Goal: Transaction & Acquisition: Download file/media

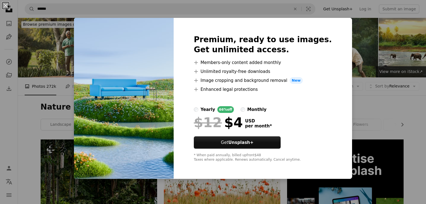
scroll to position [3215, 0]
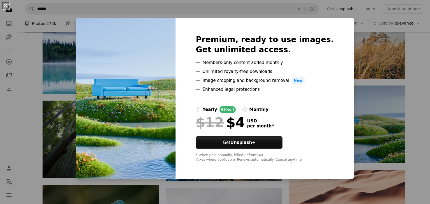
click at [341, 71] on div "An X shape Premium, ready to use images. Get unlimited access. A plus sign Memb…" at bounding box center [215, 102] width 430 height 204
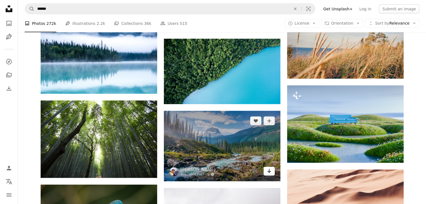
click at [268, 169] on icon "Arrow pointing down" at bounding box center [269, 171] width 4 height 7
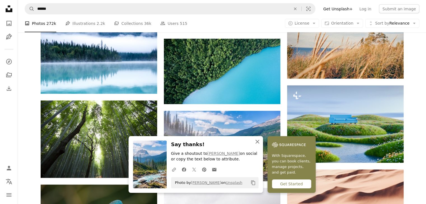
click at [255, 142] on icon "An X shape" at bounding box center [257, 142] width 7 height 7
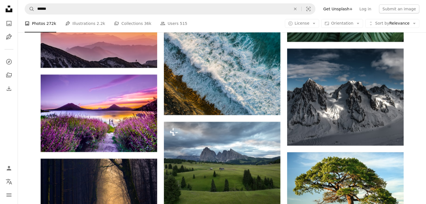
scroll to position [4020, 0]
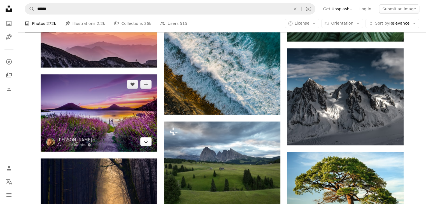
click at [146, 141] on icon "Arrow pointing down" at bounding box center [146, 141] width 4 height 7
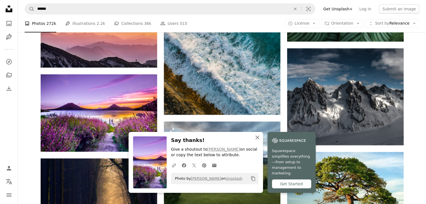
click at [256, 140] on icon "button" at bounding box center [257, 138] width 4 height 4
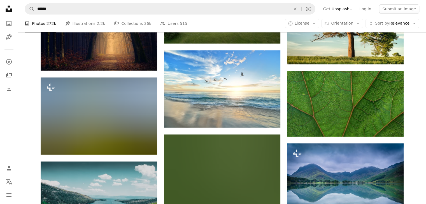
scroll to position [4195, 0]
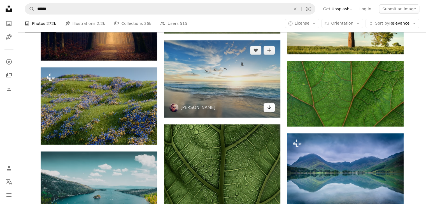
click at [271, 109] on icon "Arrow pointing down" at bounding box center [269, 107] width 4 height 7
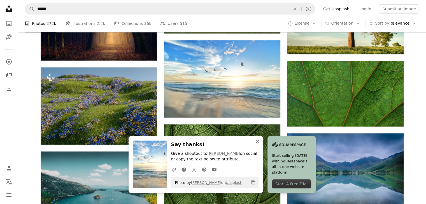
click at [258, 141] on icon "button" at bounding box center [257, 142] width 4 height 4
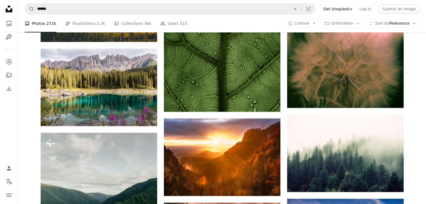
scroll to position [4388, 0]
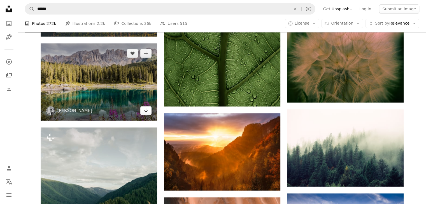
click at [144, 113] on icon "Arrow pointing down" at bounding box center [146, 110] width 4 height 7
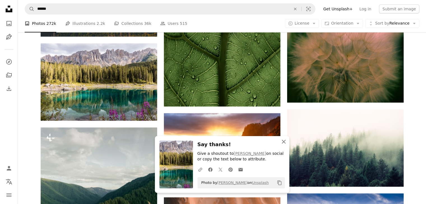
click at [283, 140] on icon "An X shape" at bounding box center [283, 142] width 7 height 7
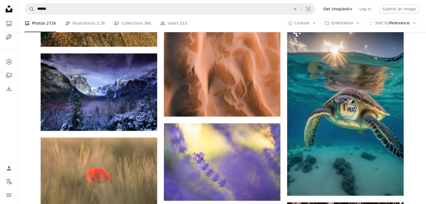
scroll to position [4646, 0]
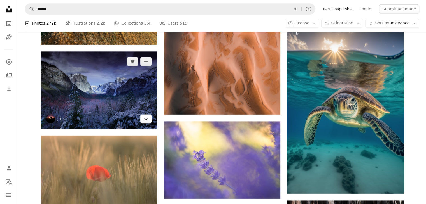
click at [150, 118] on link "Arrow pointing down" at bounding box center [145, 119] width 11 height 9
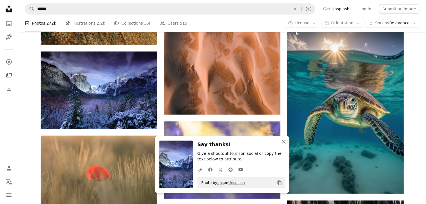
click at [281, 142] on icon "An X shape" at bounding box center [283, 142] width 7 height 7
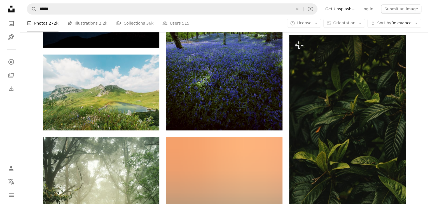
scroll to position [4888, 0]
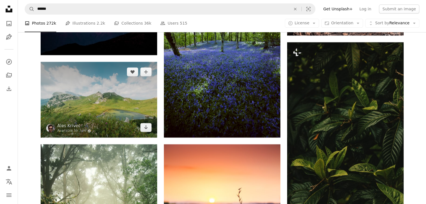
click at [116, 101] on img at bounding box center [99, 100] width 116 height 76
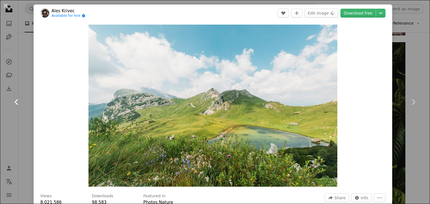
click at [27, 88] on link "Chevron left" at bounding box center [17, 102] width 34 height 54
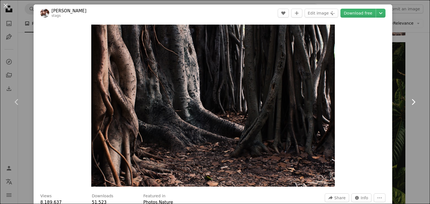
click at [412, 100] on icon at bounding box center [414, 102] width 4 height 6
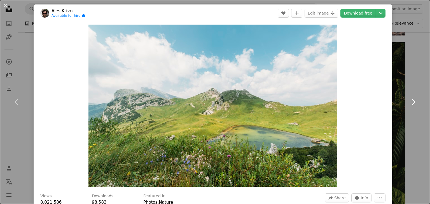
click at [412, 100] on icon at bounding box center [414, 102] width 4 height 6
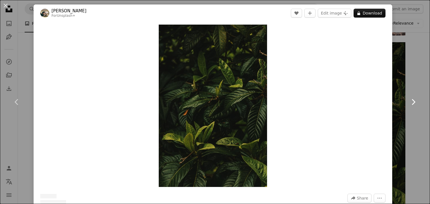
click at [412, 100] on icon at bounding box center [414, 102] width 4 height 6
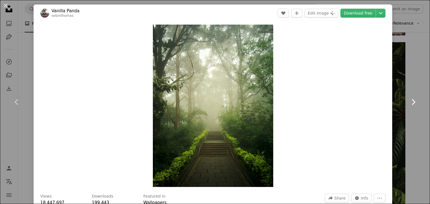
click at [412, 100] on icon at bounding box center [414, 102] width 4 height 6
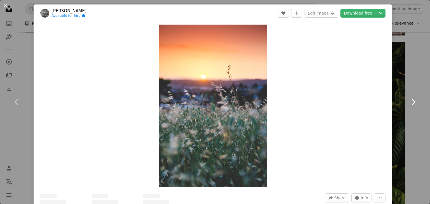
click at [412, 100] on icon at bounding box center [414, 102] width 4 height 6
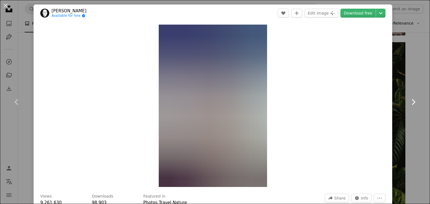
click at [412, 100] on icon at bounding box center [414, 102] width 4 height 6
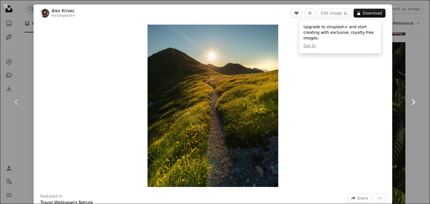
click at [412, 100] on icon at bounding box center [414, 102] width 4 height 6
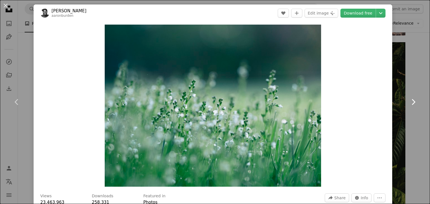
click at [412, 100] on icon at bounding box center [414, 102] width 4 height 6
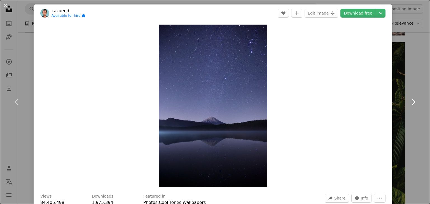
click at [412, 100] on icon at bounding box center [414, 102] width 4 height 6
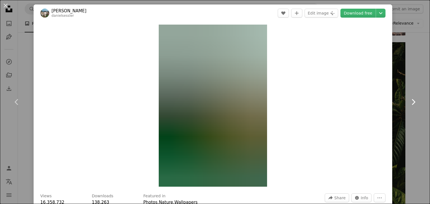
click at [412, 100] on icon at bounding box center [414, 102] width 4 height 6
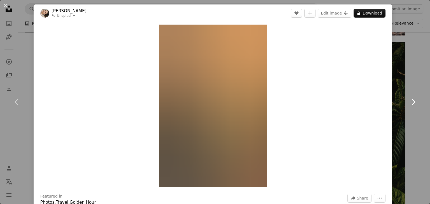
click at [412, 100] on icon at bounding box center [414, 102] width 4 height 6
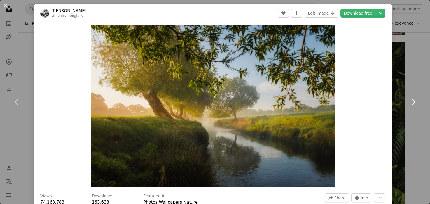
click at [412, 100] on icon at bounding box center [414, 102] width 4 height 6
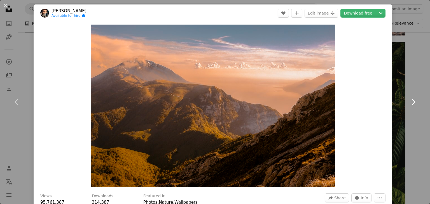
click at [412, 100] on icon at bounding box center [414, 102] width 4 height 6
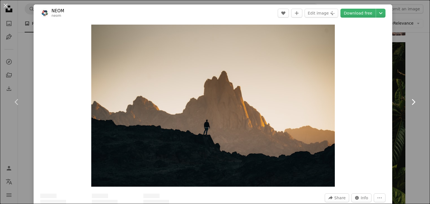
click at [412, 100] on icon at bounding box center [414, 102] width 4 height 6
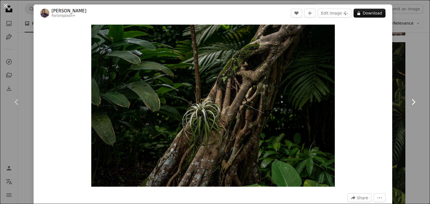
click at [412, 100] on icon at bounding box center [414, 102] width 4 height 6
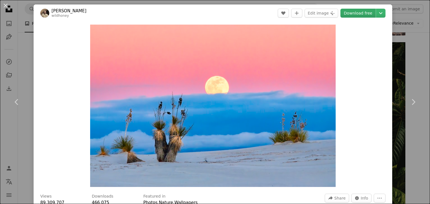
click at [365, 12] on link "Download free" at bounding box center [357, 13] width 35 height 9
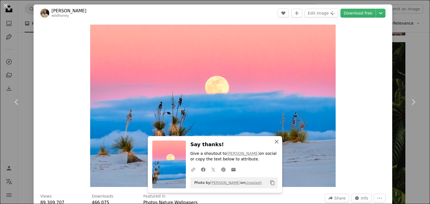
click at [273, 144] on icon "An X shape" at bounding box center [276, 142] width 7 height 7
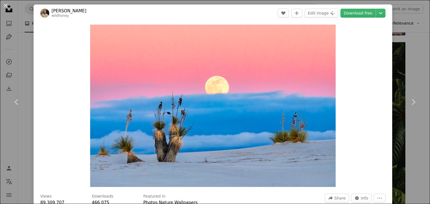
click at [382, 164] on div "Zoom in" at bounding box center [213, 106] width 359 height 168
click at [412, 104] on icon at bounding box center [414, 102] width 4 height 6
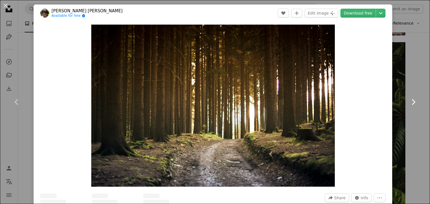
click at [412, 104] on icon at bounding box center [414, 102] width 4 height 6
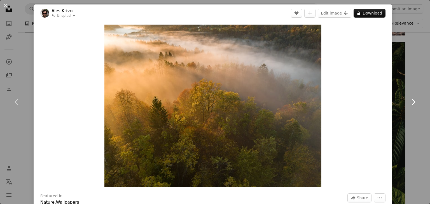
click at [412, 104] on icon at bounding box center [414, 102] width 4 height 6
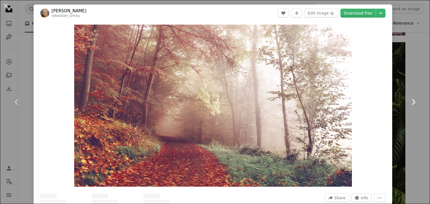
click at [412, 104] on icon at bounding box center [414, 102] width 4 height 6
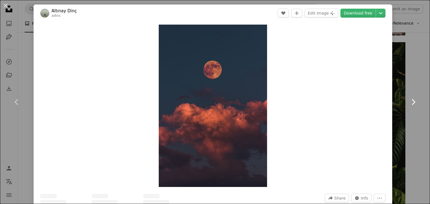
click at [412, 104] on icon at bounding box center [414, 102] width 4 height 6
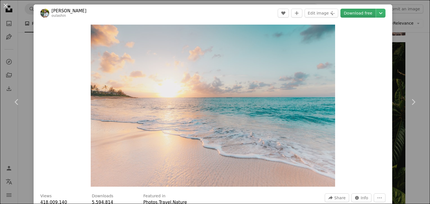
click at [349, 11] on link "Download free" at bounding box center [357, 13] width 35 height 9
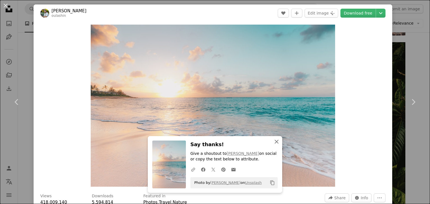
click at [275, 144] on icon "button" at bounding box center [277, 142] width 4 height 4
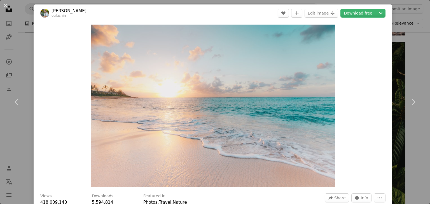
click at [333, 146] on div "Zoom in" at bounding box center [213, 106] width 359 height 168
click at [411, 102] on icon "Chevron right" at bounding box center [413, 102] width 9 height 9
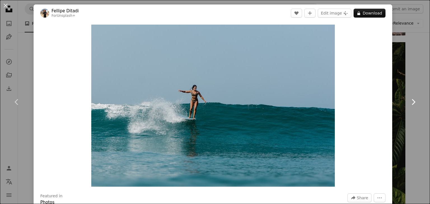
click at [411, 102] on icon "Chevron right" at bounding box center [413, 102] width 9 height 9
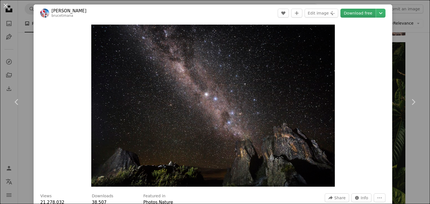
click at [357, 15] on link "Download free" at bounding box center [357, 13] width 35 height 9
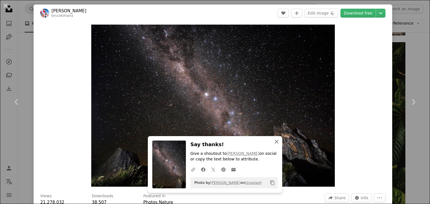
click at [274, 142] on icon "An X shape" at bounding box center [276, 142] width 7 height 7
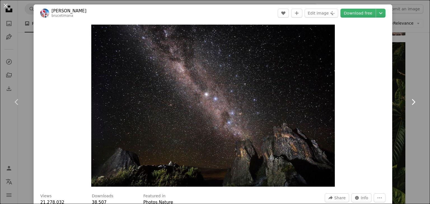
click at [412, 99] on icon at bounding box center [414, 102] width 4 height 6
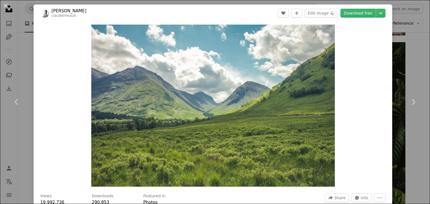
click at [382, 141] on div "Zoom in" at bounding box center [213, 106] width 359 height 168
click at [411, 101] on icon "Chevron right" at bounding box center [413, 102] width 9 height 9
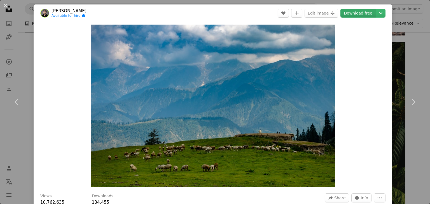
click at [356, 13] on link "Download free" at bounding box center [357, 13] width 35 height 9
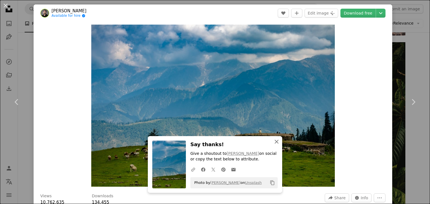
click at [274, 140] on icon "An X shape" at bounding box center [276, 142] width 7 height 7
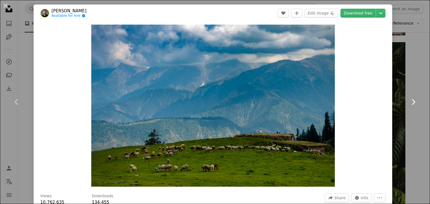
click at [409, 102] on icon "Chevron right" at bounding box center [413, 102] width 9 height 9
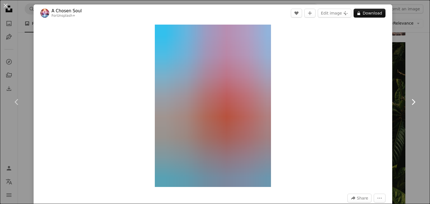
click at [409, 102] on icon "Chevron right" at bounding box center [413, 102] width 9 height 9
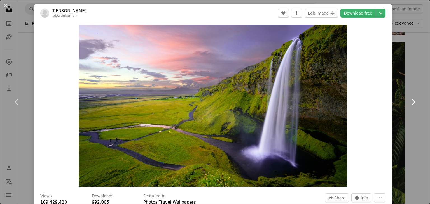
click at [409, 102] on icon "Chevron right" at bounding box center [413, 102] width 9 height 9
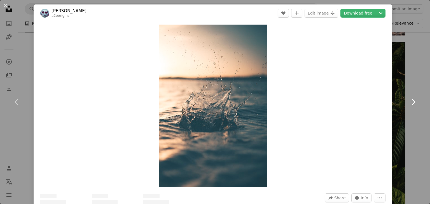
click at [409, 102] on icon "Chevron right" at bounding box center [413, 102] width 9 height 9
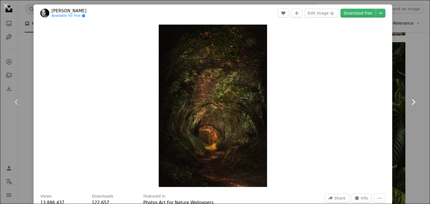
click at [409, 102] on icon "Chevron right" at bounding box center [413, 102] width 9 height 9
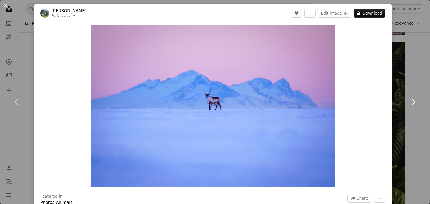
click at [409, 102] on icon "Chevron right" at bounding box center [413, 102] width 9 height 9
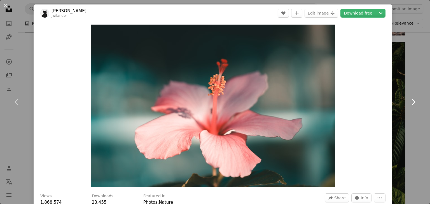
click at [409, 102] on icon "Chevron right" at bounding box center [413, 102] width 9 height 9
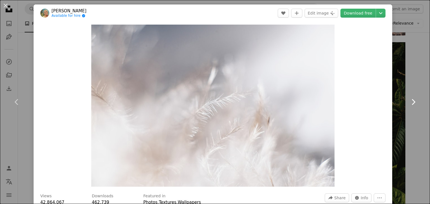
click at [409, 102] on icon "Chevron right" at bounding box center [413, 102] width 9 height 9
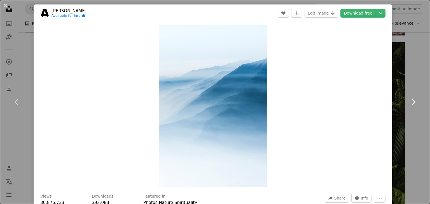
click at [409, 102] on icon "Chevron right" at bounding box center [413, 102] width 9 height 9
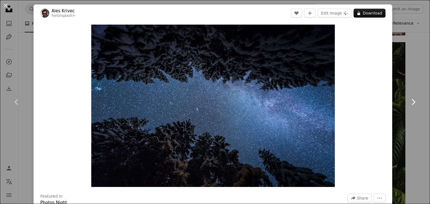
click at [409, 102] on icon "Chevron right" at bounding box center [413, 102] width 9 height 9
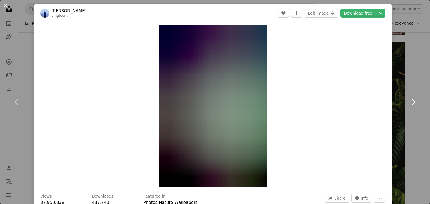
click at [409, 102] on icon "Chevron right" at bounding box center [413, 102] width 9 height 9
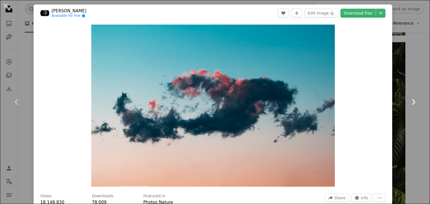
click at [409, 102] on icon "Chevron right" at bounding box center [413, 102] width 9 height 9
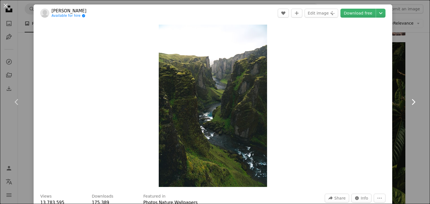
click at [409, 102] on icon "Chevron right" at bounding box center [413, 102] width 9 height 9
